Goal: Information Seeking & Learning: Learn about a topic

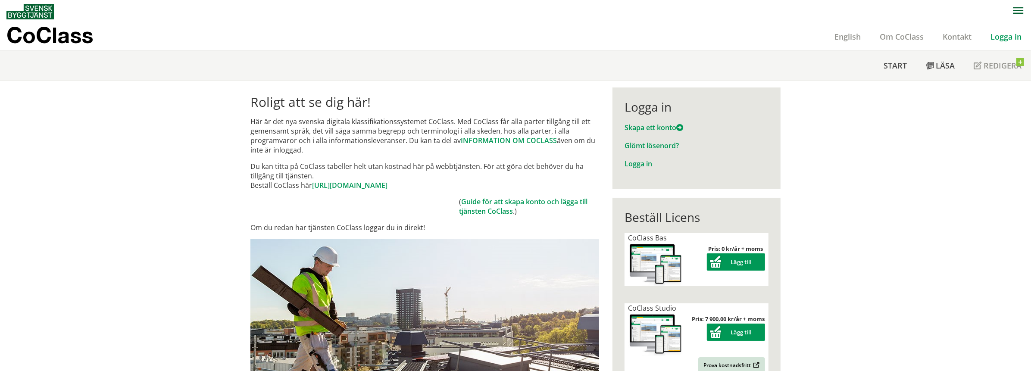
scroll to position [129, 0]
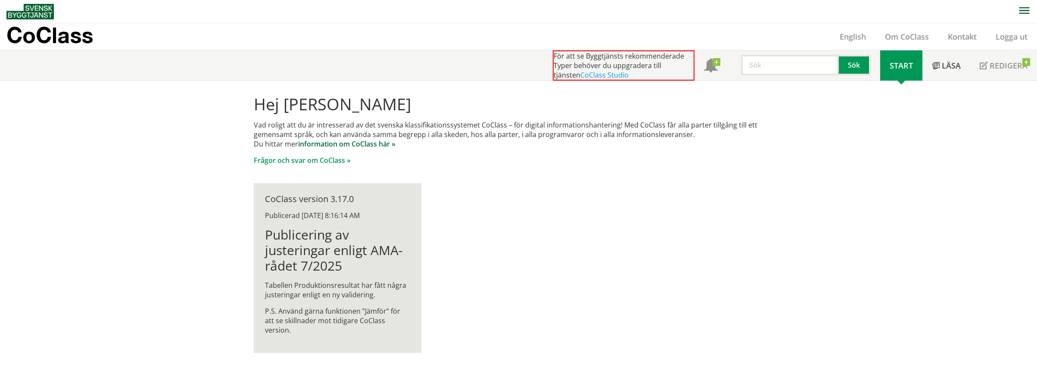
click at [371, 142] on link "information om CoClass här »" at bounding box center [346, 143] width 97 height 9
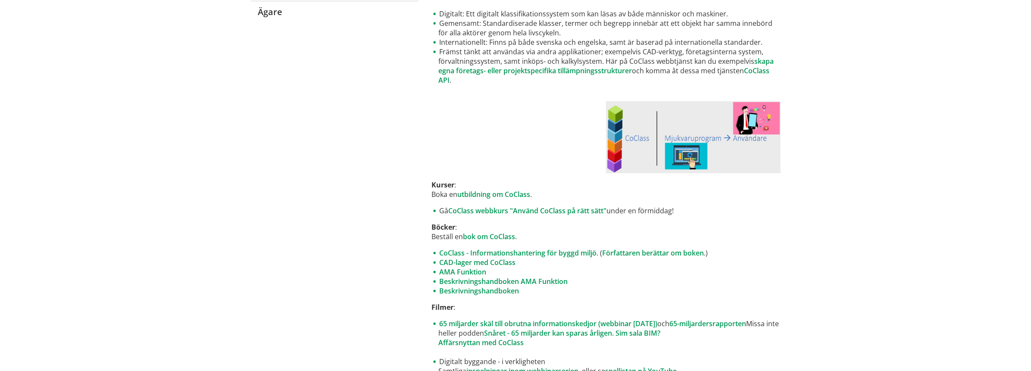
scroll to position [259, 0]
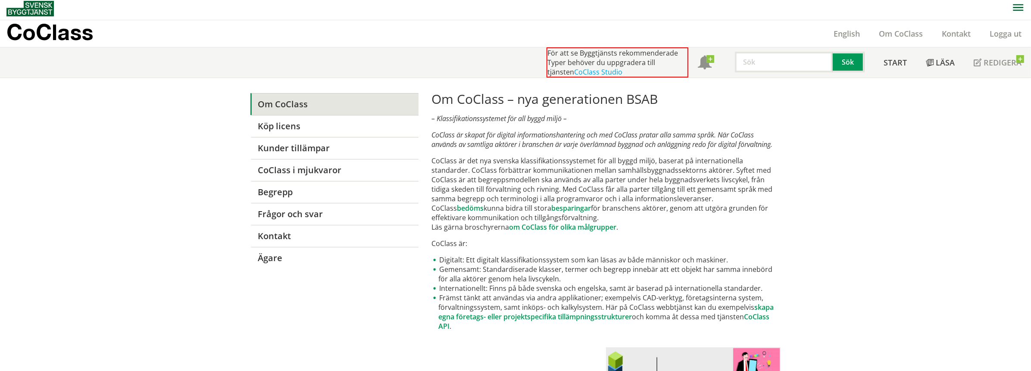
scroll to position [0, 0]
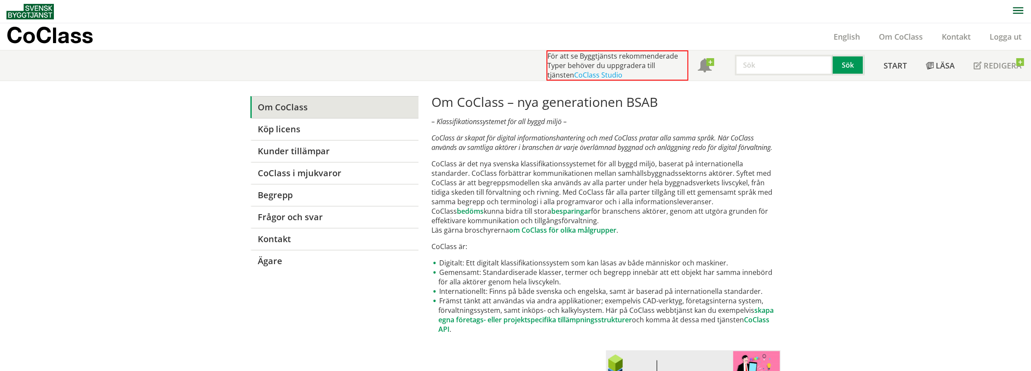
drag, startPoint x: 425, startPoint y: 101, endPoint x: 531, endPoint y: 98, distance: 106.1
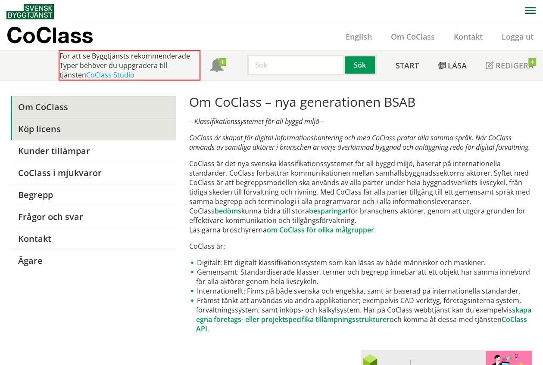
click at [46, 128] on link "Köp licens" at bounding box center [93, 129] width 165 height 22
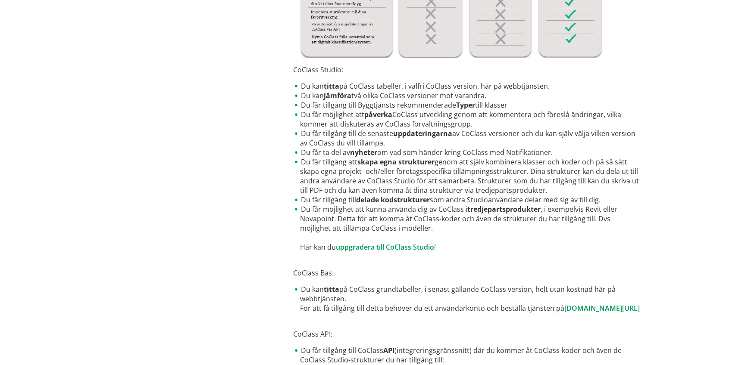
scroll to position [446, 0]
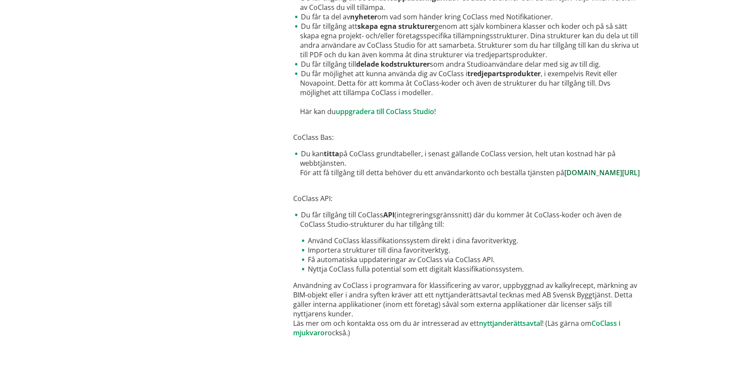
click at [542, 171] on link "www.byggtjanst.se/tjanster/coclass" at bounding box center [601, 172] width 75 height 9
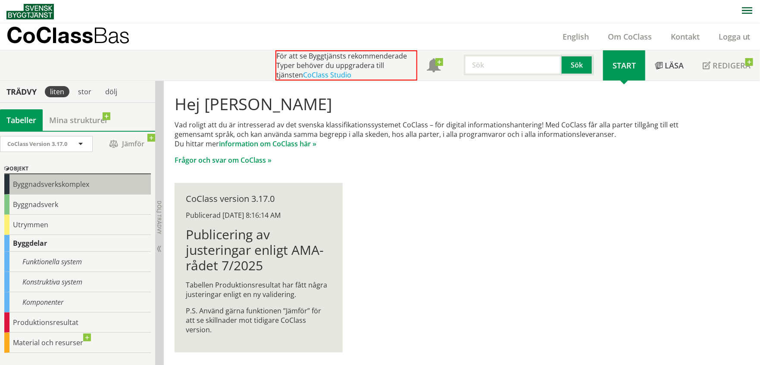
click at [56, 191] on div "Byggnadsverkskomplex" at bounding box center [77, 185] width 146 height 20
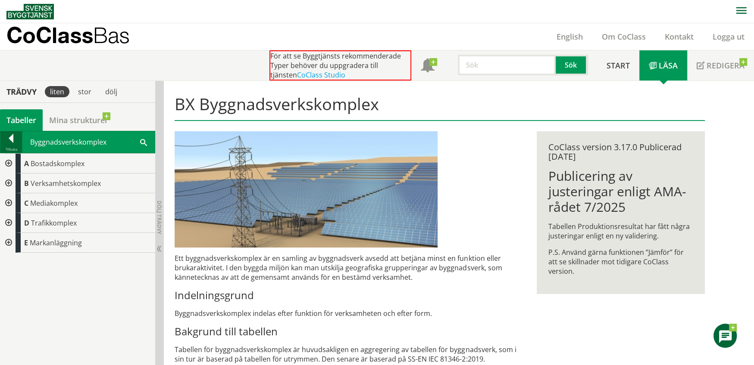
click at [11, 140] on div at bounding box center [11, 140] width 22 height 12
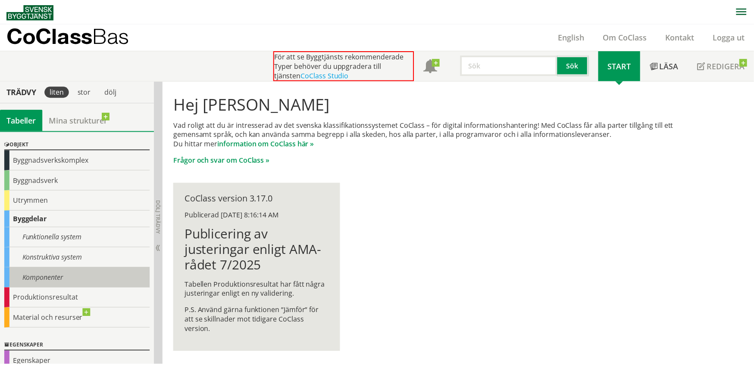
scroll to position [78, 0]
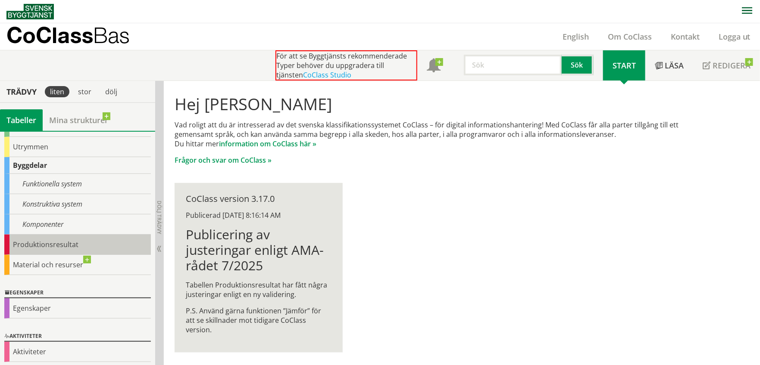
click at [41, 246] on div "Produktionsresultat" at bounding box center [77, 245] width 146 height 20
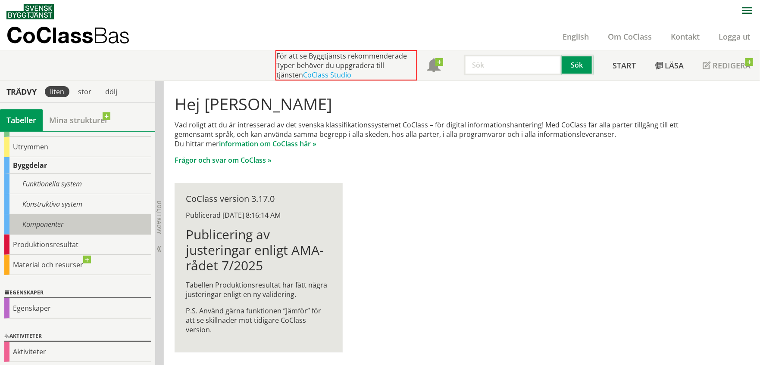
click at [56, 226] on div "Komponenter" at bounding box center [77, 225] width 146 height 20
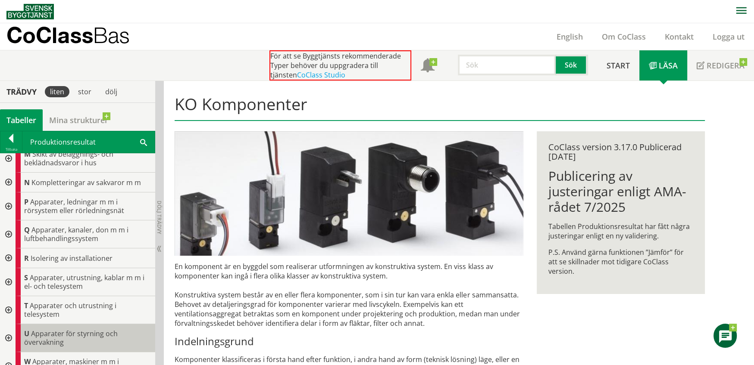
scroll to position [390, 0]
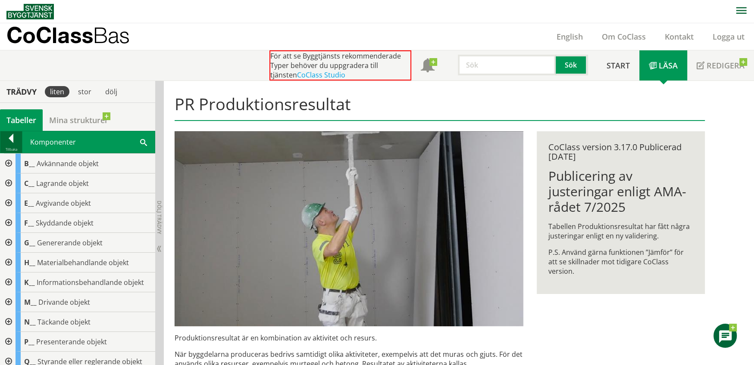
click at [13, 142] on div at bounding box center [11, 140] width 22 height 12
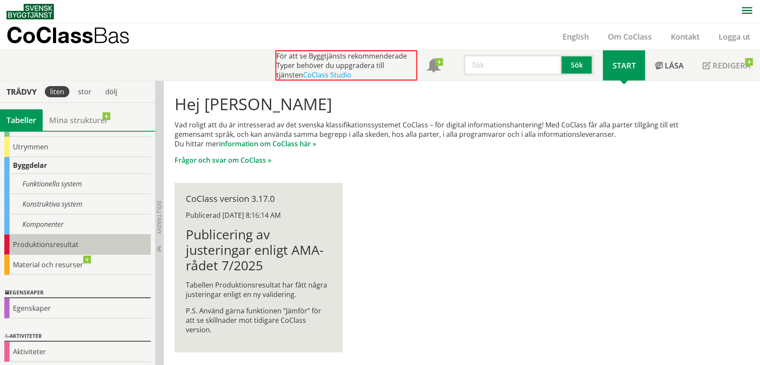
click at [44, 240] on div "Produktionsresultat" at bounding box center [77, 245] width 146 height 20
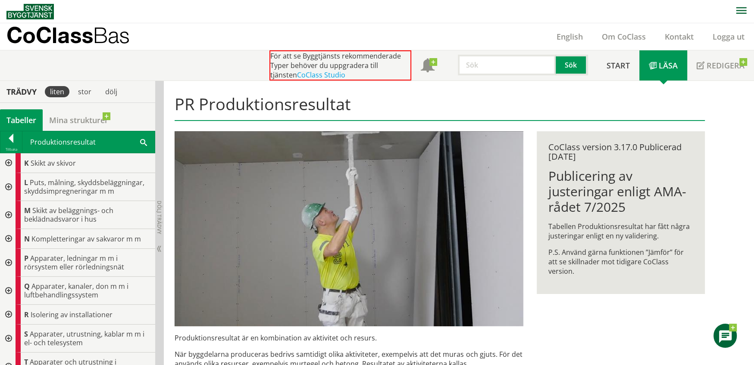
scroll to position [247, 0]
click at [7, 286] on div at bounding box center [8, 289] width 16 height 28
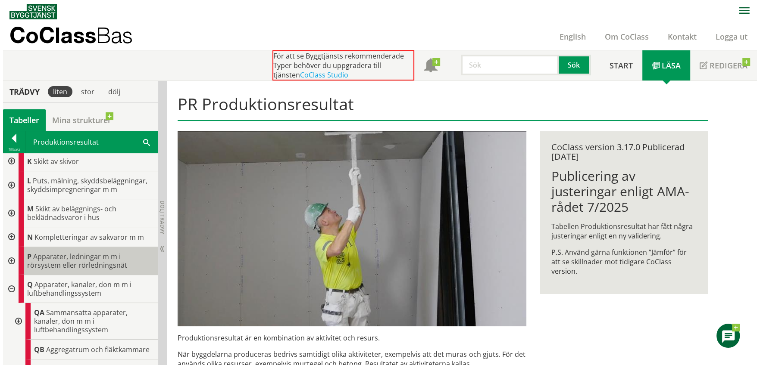
scroll to position [290, 0]
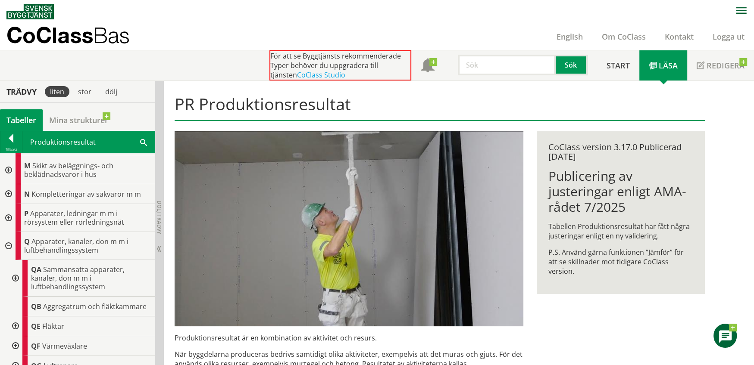
click at [16, 275] on div at bounding box center [15, 278] width 16 height 37
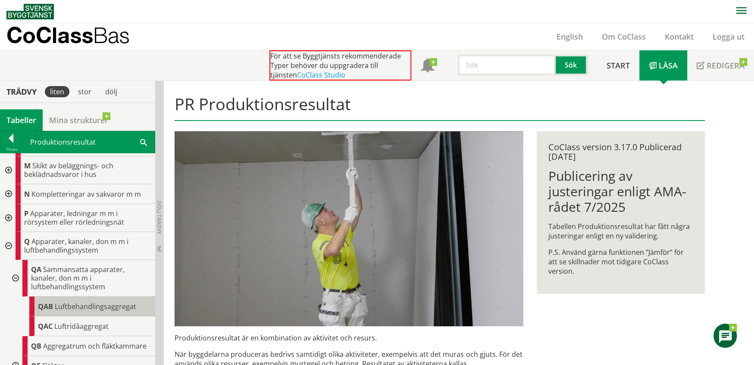
click at [87, 302] on span "Luftbehandlingsaggregat" at bounding box center [95, 306] width 81 height 9
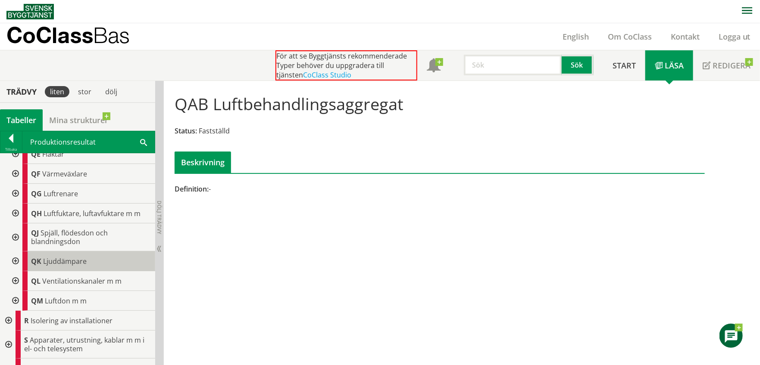
scroll to position [505, 0]
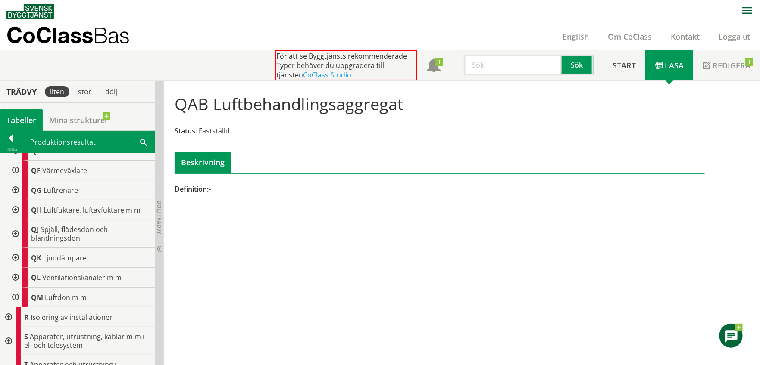
click at [15, 258] on div at bounding box center [15, 258] width 16 height 20
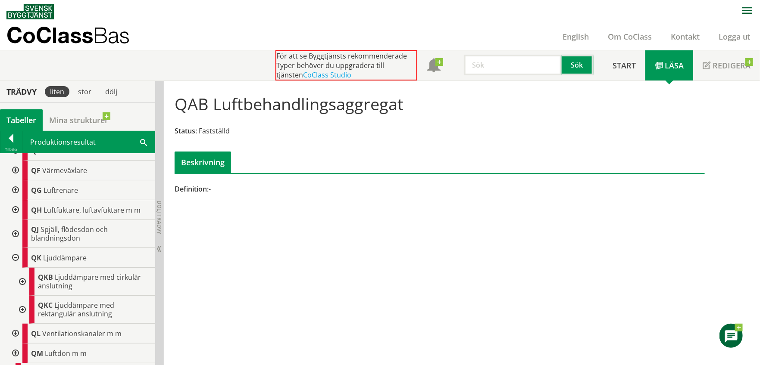
click at [20, 275] on div at bounding box center [22, 282] width 16 height 28
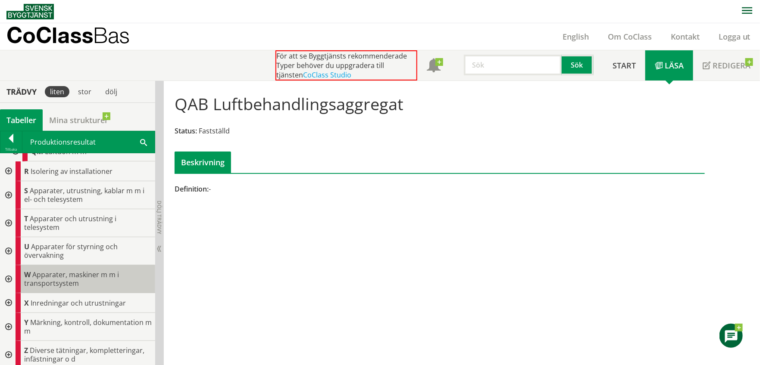
scroll to position [462, 0]
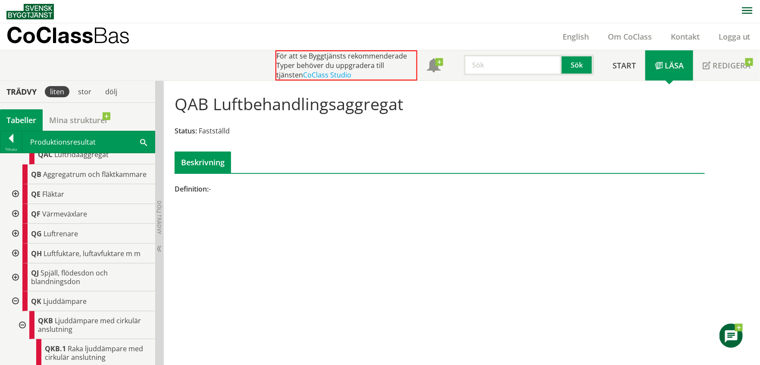
click at [14, 299] on div at bounding box center [15, 302] width 16 height 20
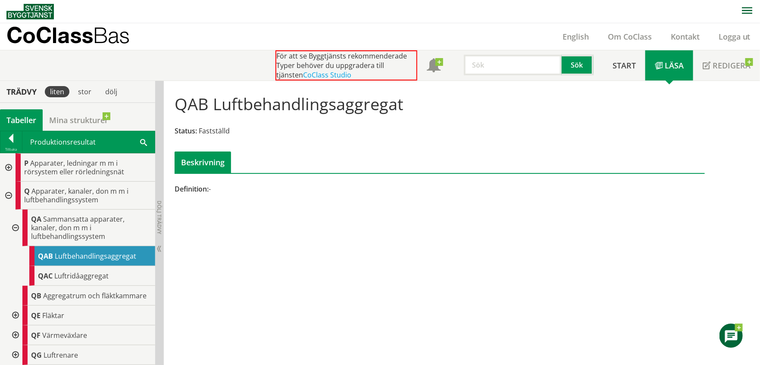
scroll to position [333, 0]
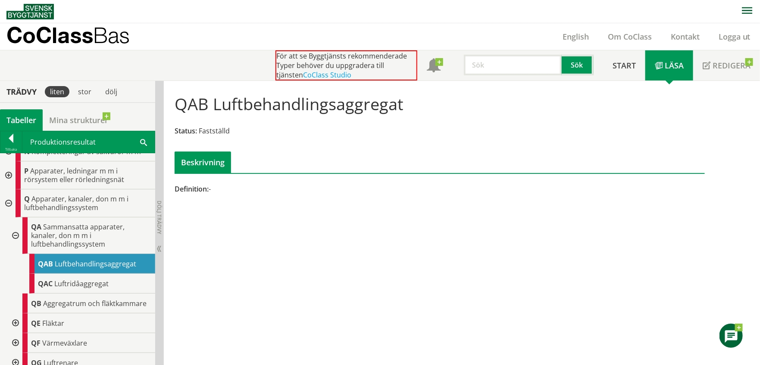
click at [15, 235] on div at bounding box center [15, 236] width 16 height 37
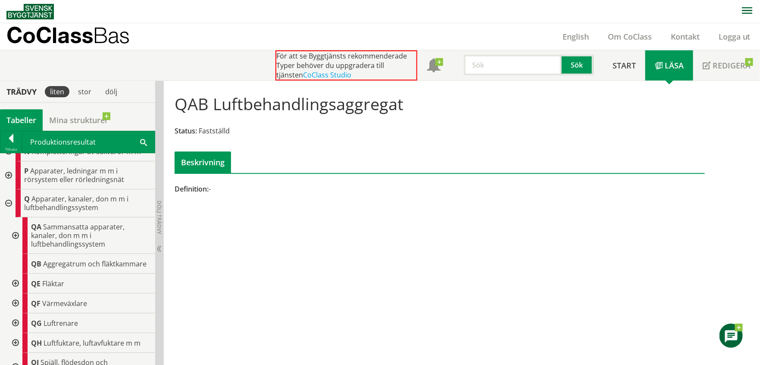
click at [7, 201] on div at bounding box center [8, 204] width 16 height 28
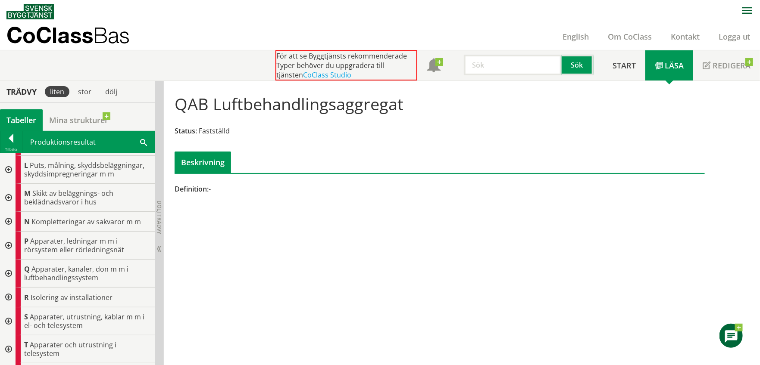
scroll to position [260, 0]
